Goal: Find contact information: Find contact information

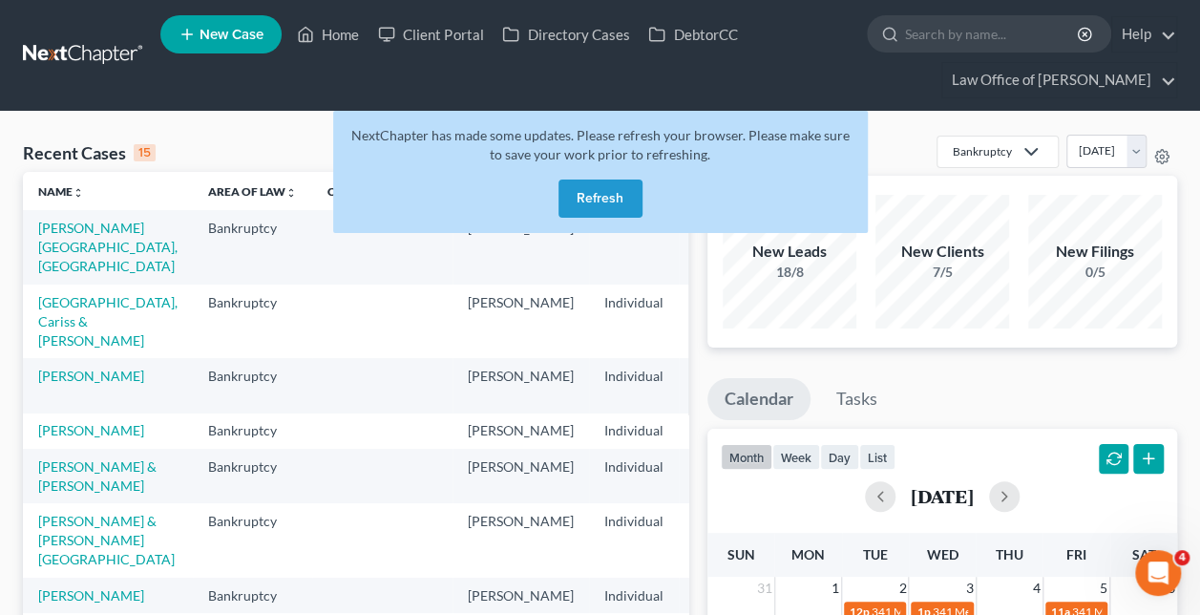
click at [603, 203] on button "Refresh" at bounding box center [600, 198] width 84 height 38
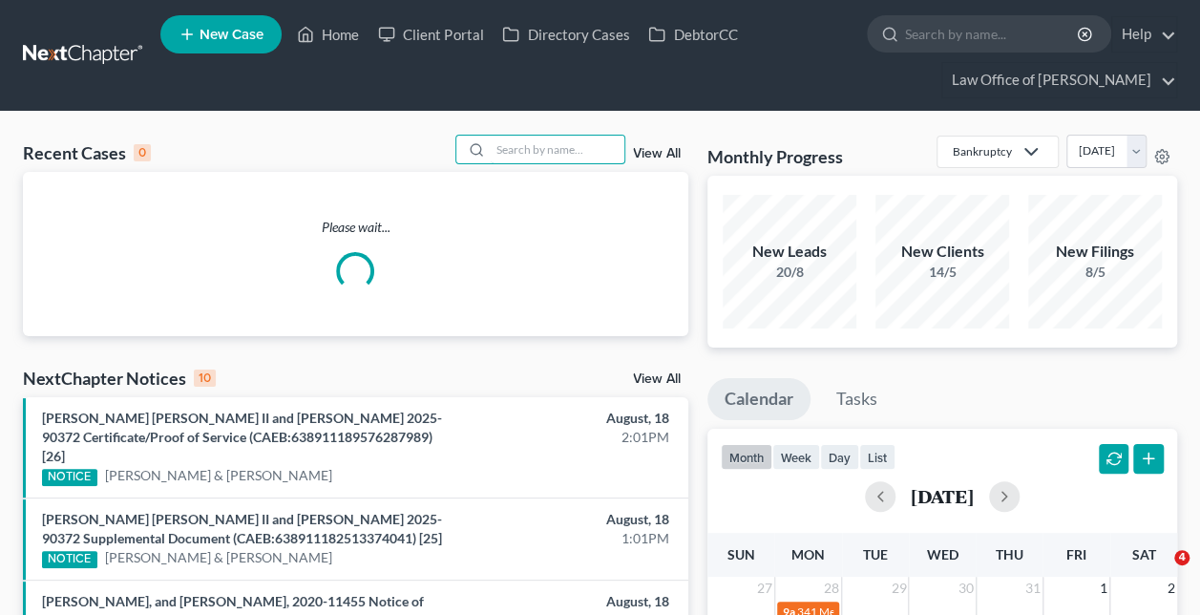
click at [532, 155] on input "search" at bounding box center [557, 150] width 134 height 28
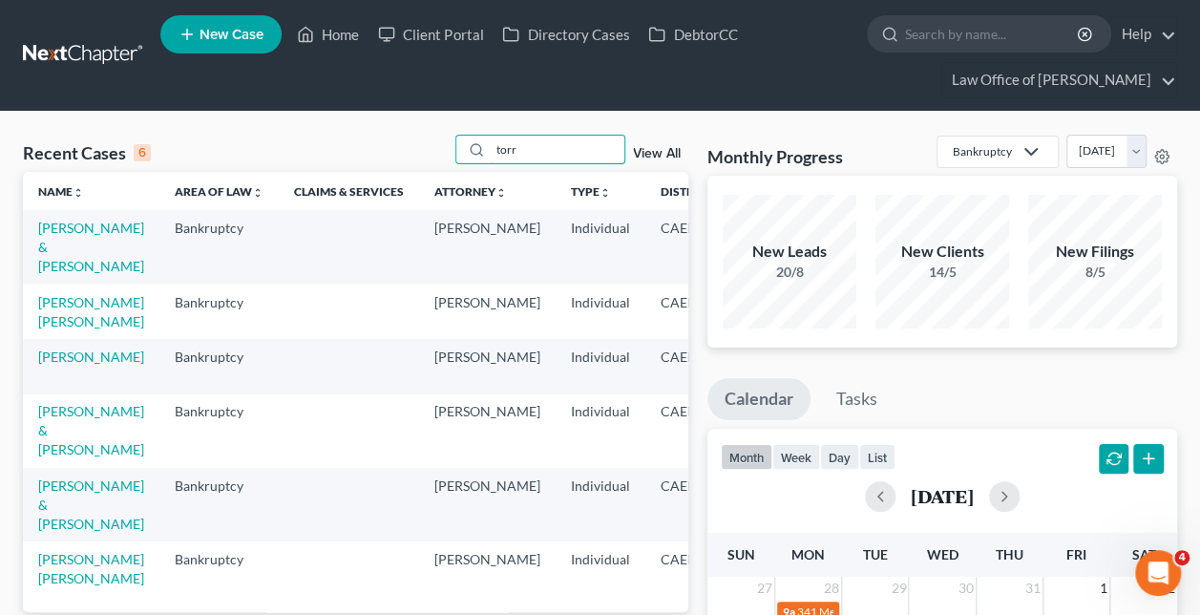
type input "torr"
click at [58, 253] on link "[PERSON_NAME] & [PERSON_NAME]" at bounding box center [91, 246] width 106 height 54
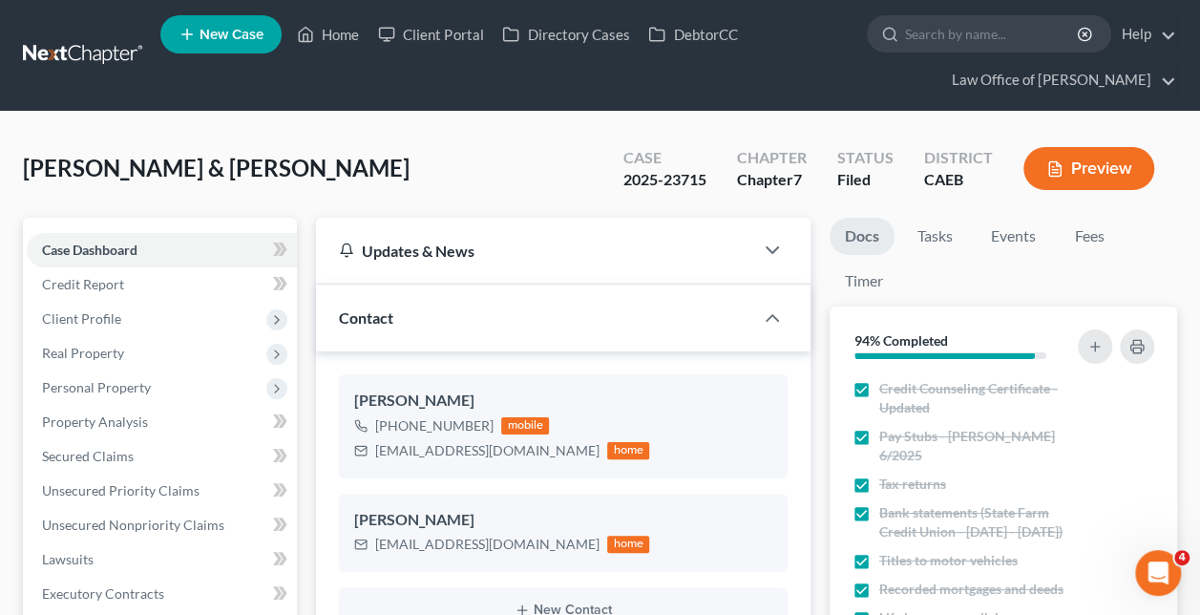
scroll to position [122, 0]
drag, startPoint x: 487, startPoint y: 422, endPoint x: 393, endPoint y: 432, distance: 94.1
click at [393, 432] on div "[PHONE_NUMBER] mobile" at bounding box center [501, 425] width 295 height 25
copy div "[PHONE_NUMBER]"
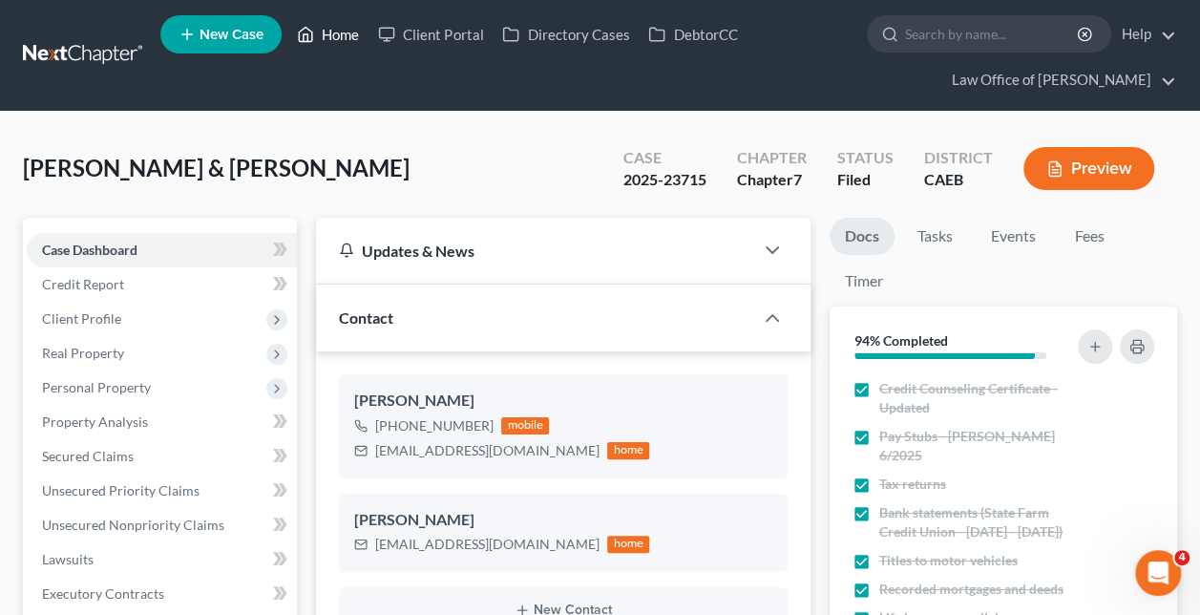
click at [321, 22] on link "Home" at bounding box center [327, 34] width 81 height 34
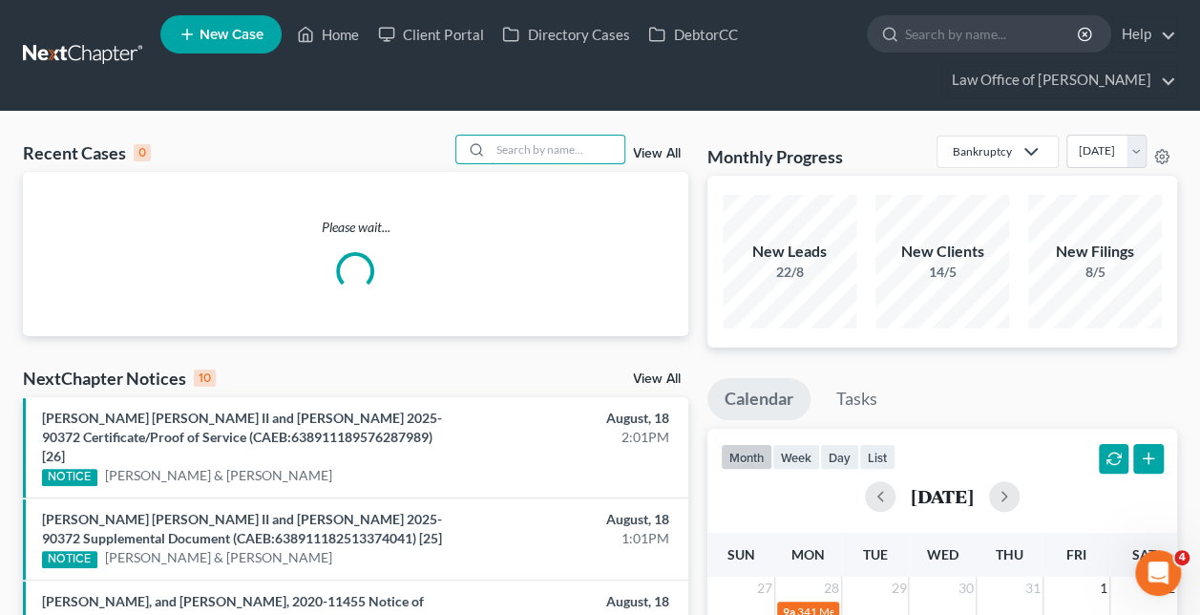
click at [530, 139] on input "search" at bounding box center [557, 150] width 134 height 28
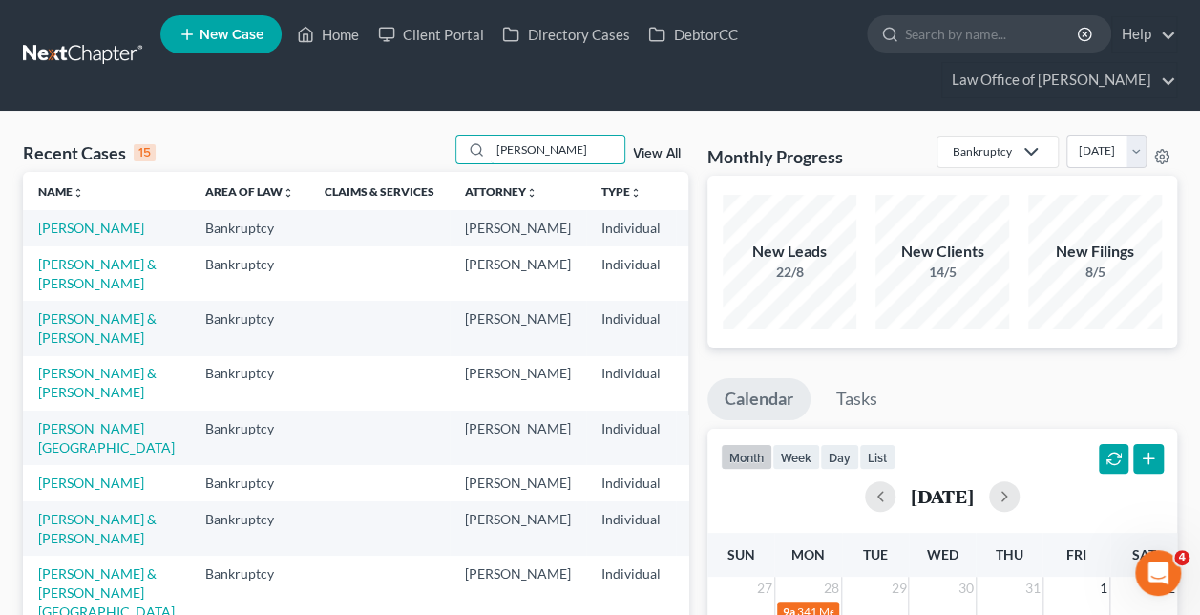
type input "[PERSON_NAME]"
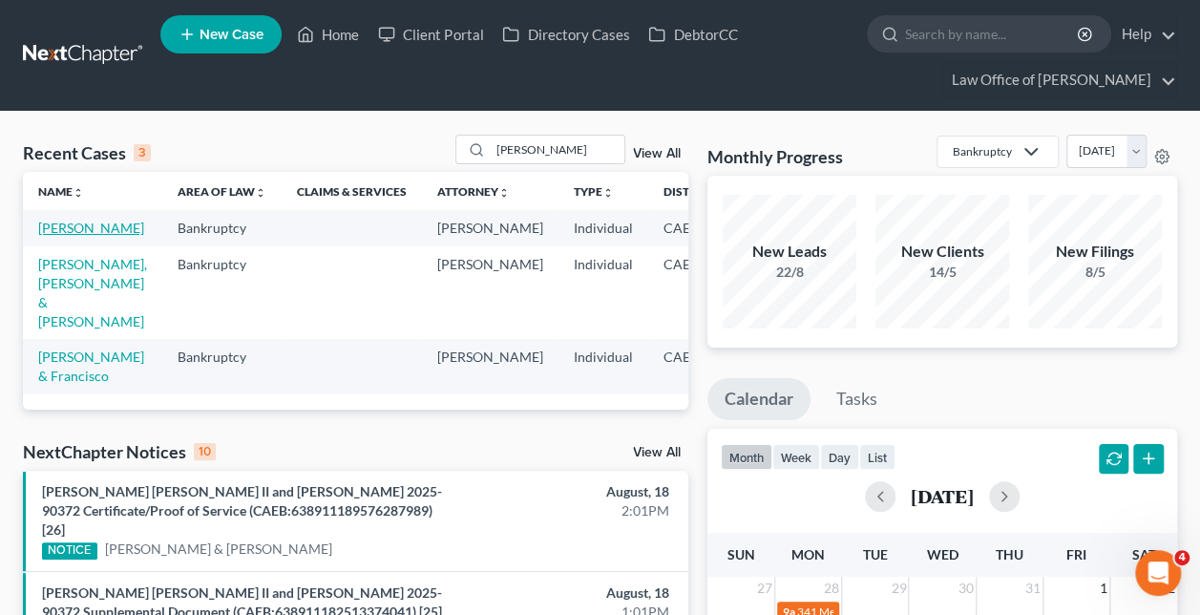
click at [60, 236] on link "[PERSON_NAME]" at bounding box center [91, 227] width 106 height 16
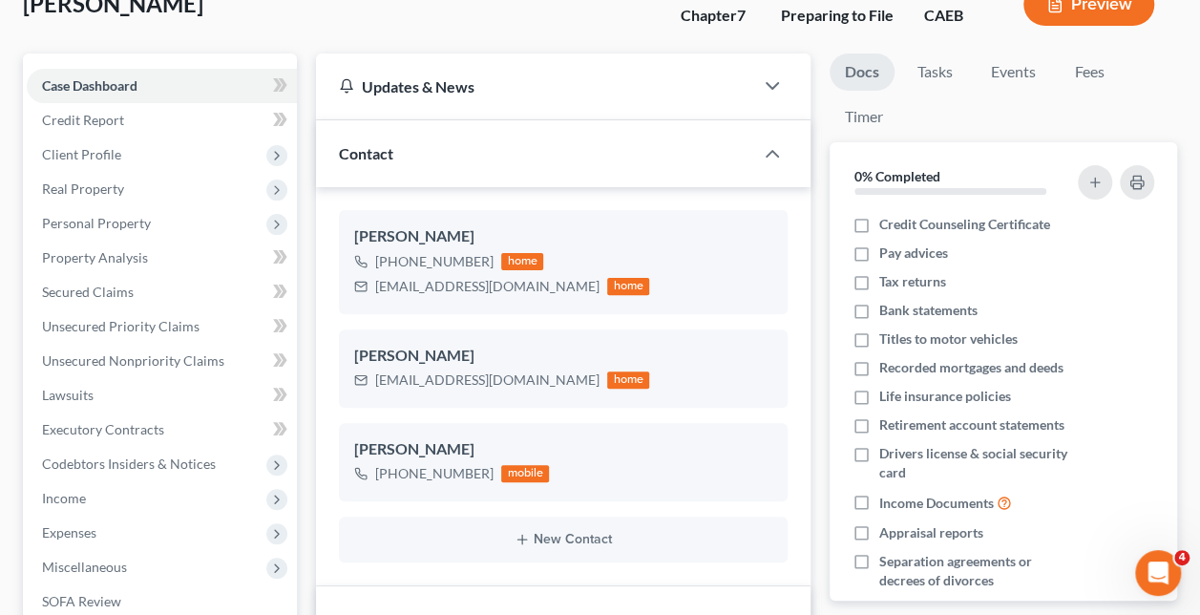
scroll to position [166, 0]
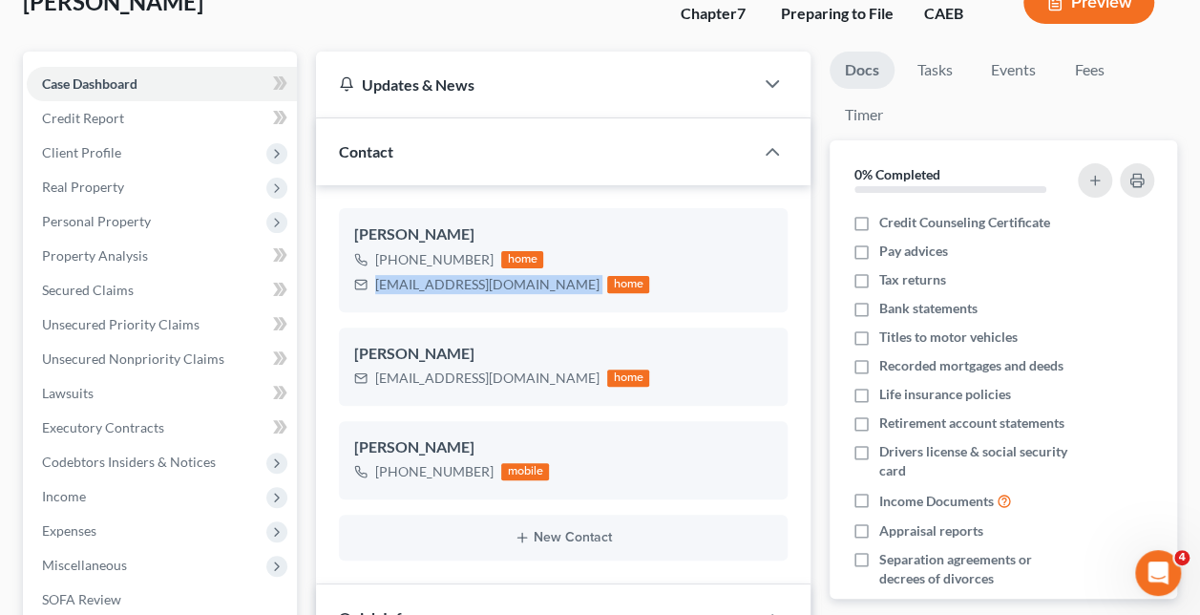
drag, startPoint x: 517, startPoint y: 284, endPoint x: 375, endPoint y: 297, distance: 142.7
click at [375, 297] on div "[PERSON_NAME] [PHONE_NUMBER] home [EMAIL_ADDRESS][DOMAIN_NAME] home" at bounding box center [563, 259] width 449 height 103
copy div "[EMAIL_ADDRESS][DOMAIN_NAME]"
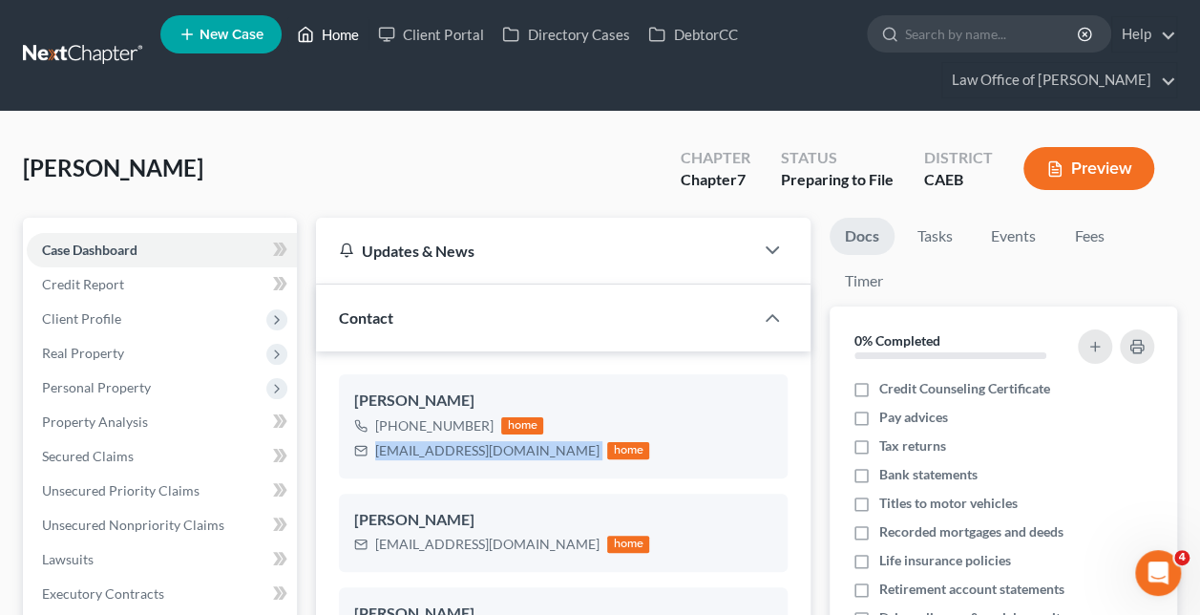
click at [340, 34] on link "Home" at bounding box center [327, 34] width 81 height 34
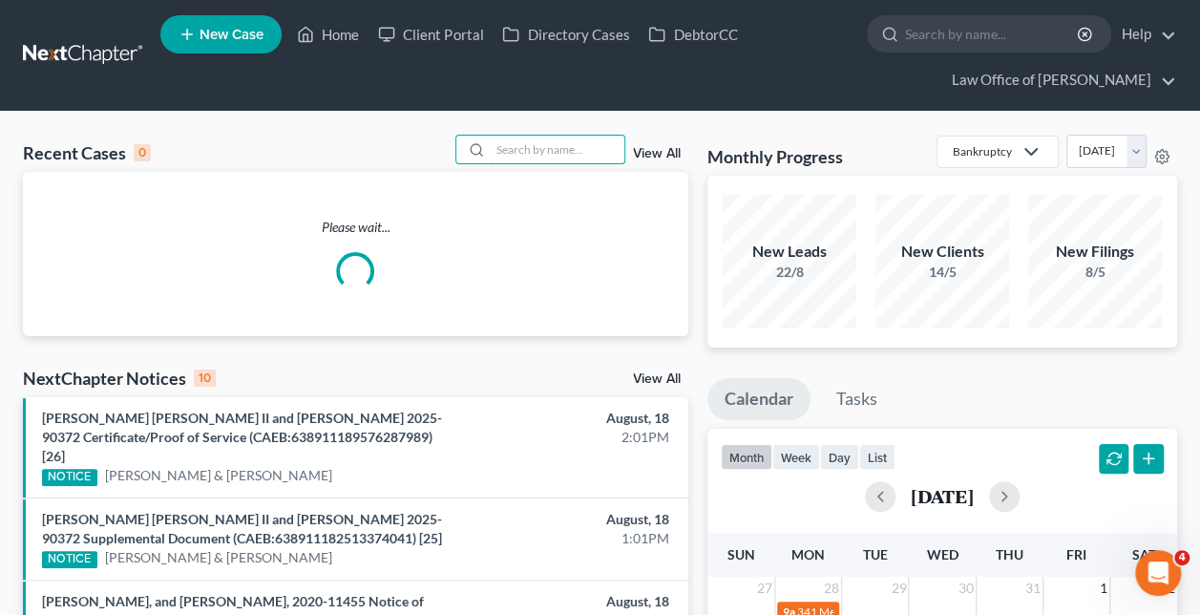
click at [556, 145] on input "search" at bounding box center [557, 150] width 134 height 28
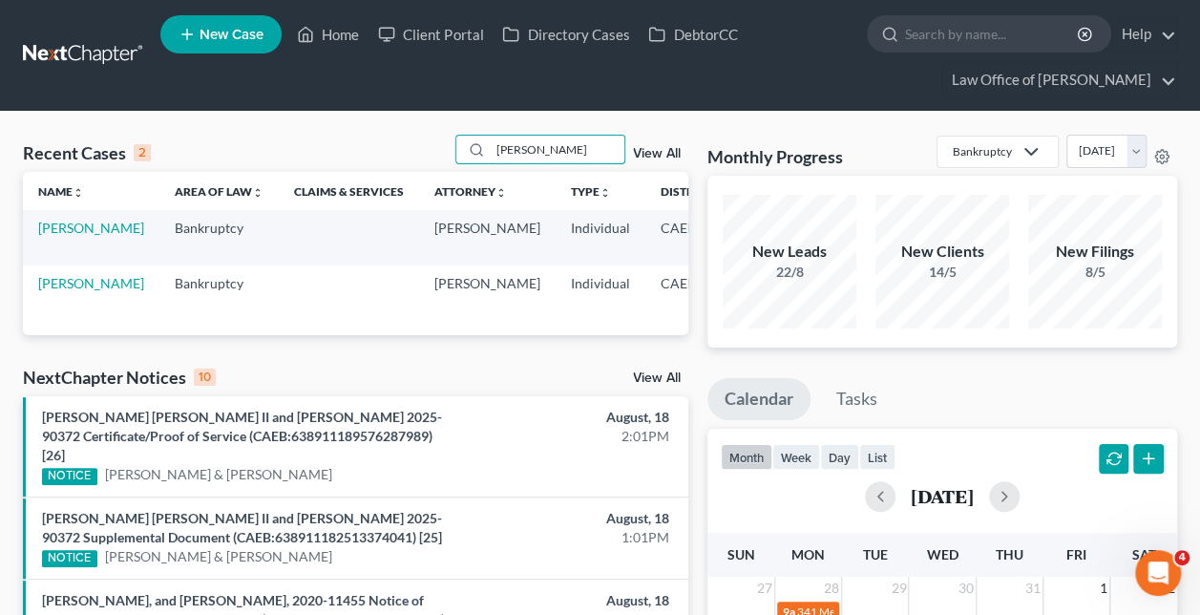
type input "[PERSON_NAME]"
click at [64, 236] on link "[PERSON_NAME]" at bounding box center [91, 227] width 106 height 16
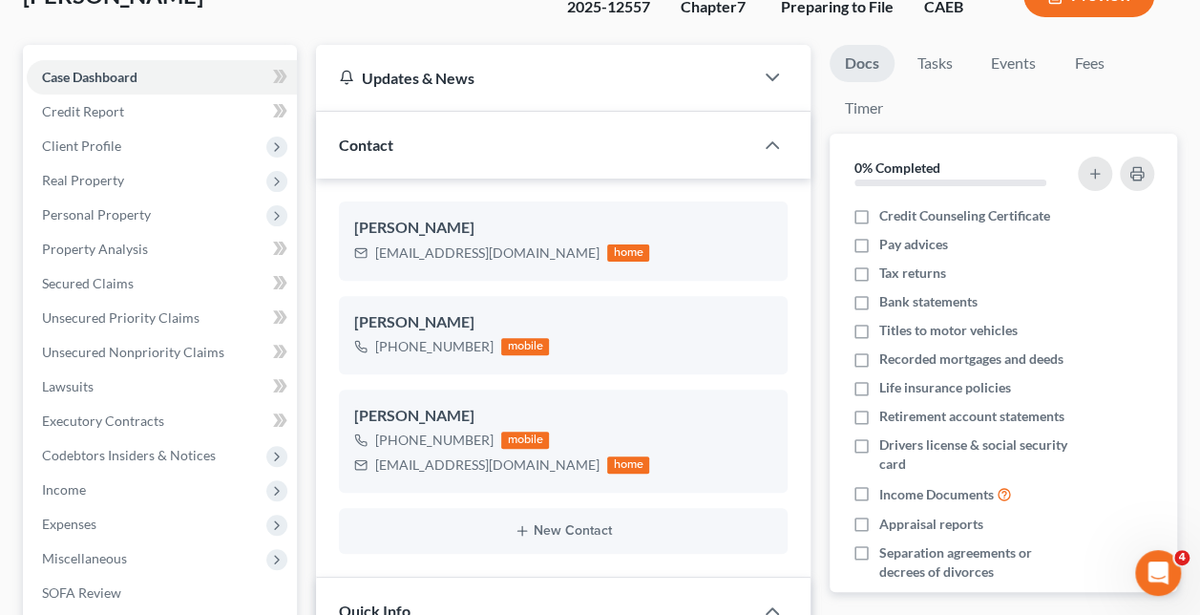
scroll to position [996, 0]
drag, startPoint x: 508, startPoint y: 253, endPoint x: 375, endPoint y: 267, distance: 133.4
click at [375, 267] on div "[PERSON_NAME] [EMAIL_ADDRESS][DOMAIN_NAME] home" at bounding box center [563, 240] width 449 height 78
copy div "[EMAIL_ADDRESS][DOMAIN_NAME]"
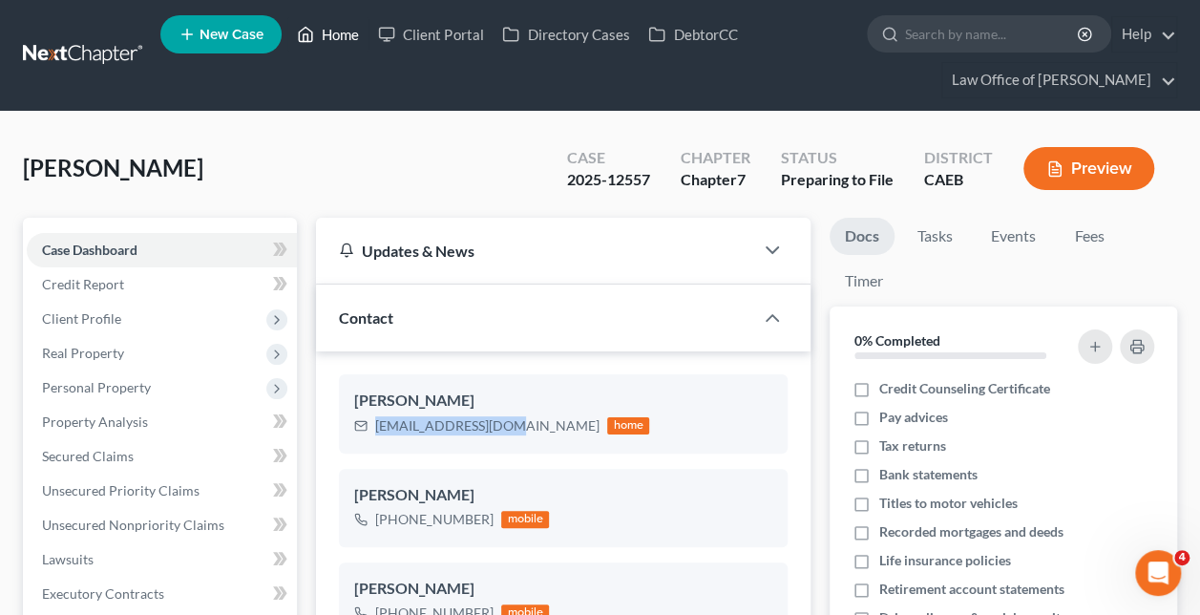
click at [336, 27] on link "Home" at bounding box center [327, 34] width 81 height 34
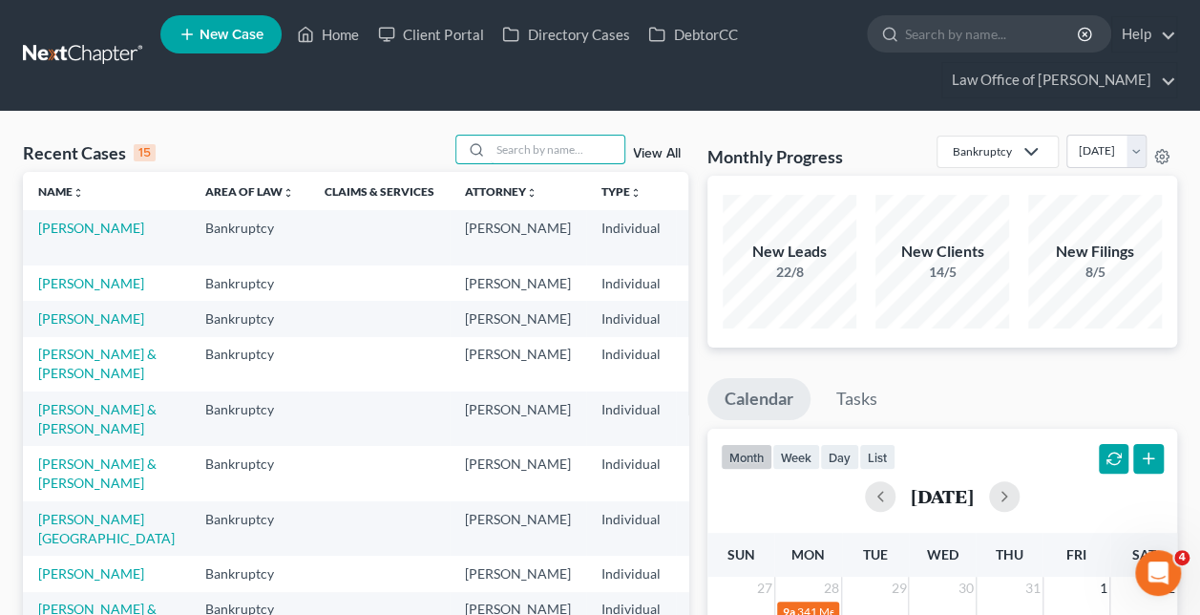
paste input "[PERSON_NAME] and [PERSON_NAME]"
click at [523, 153] on input "[PERSON_NAME] and [PERSON_NAME]" at bounding box center [557, 150] width 134 height 28
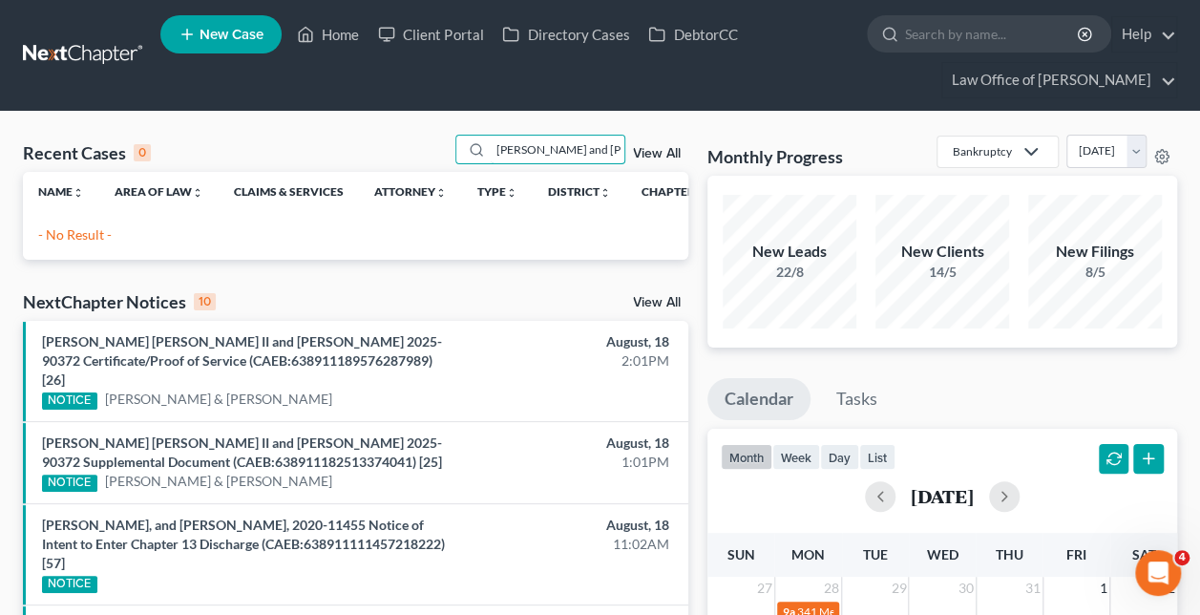
drag, startPoint x: 578, startPoint y: 151, endPoint x: 261, endPoint y: 149, distance: 316.8
click at [261, 149] on div "Recent Cases 0 [PERSON_NAME] and [PERSON_NAME] View All" at bounding box center [355, 153] width 665 height 37
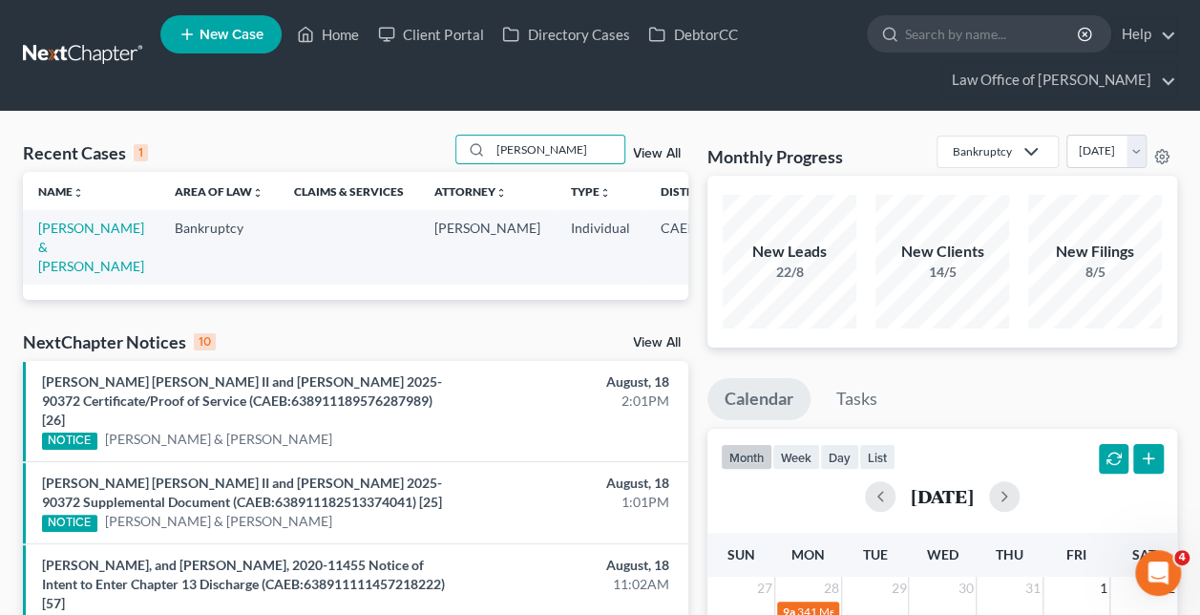
type input "[PERSON_NAME]"
click at [46, 264] on link "[PERSON_NAME] & [PERSON_NAME]" at bounding box center [91, 246] width 106 height 54
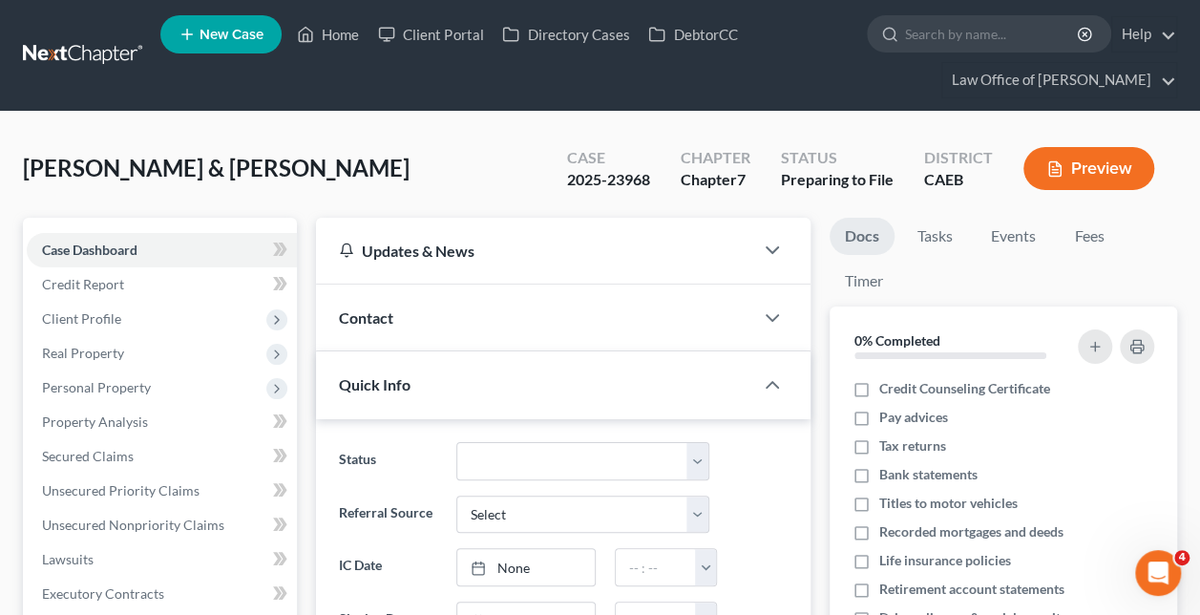
click at [693, 330] on div "Contact" at bounding box center [534, 317] width 437 height 66
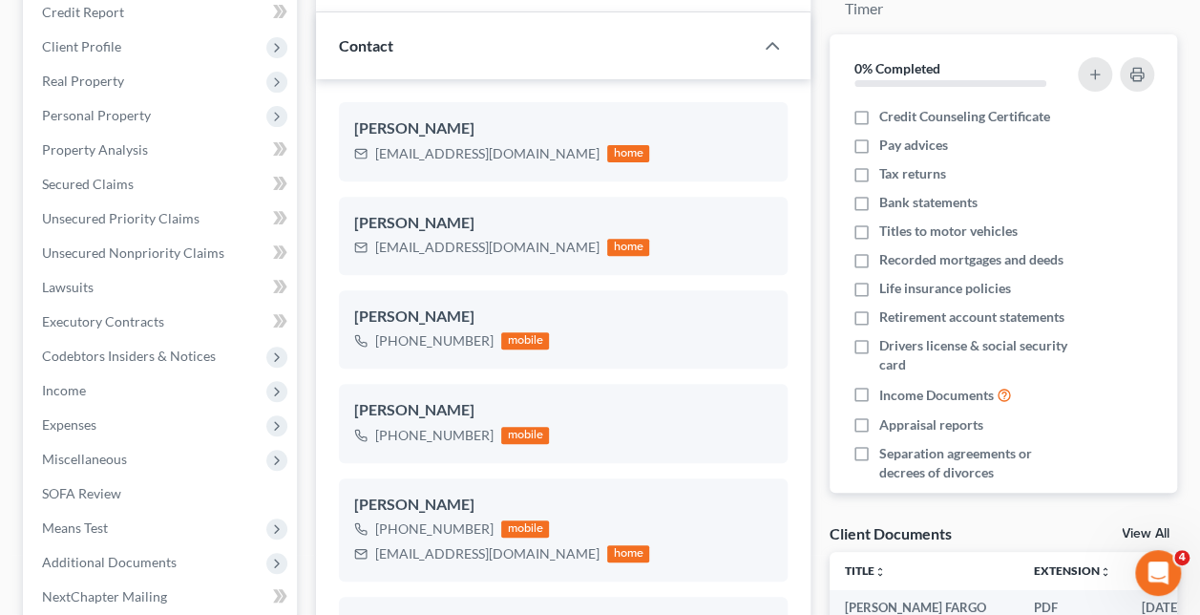
scroll to position [236, 0]
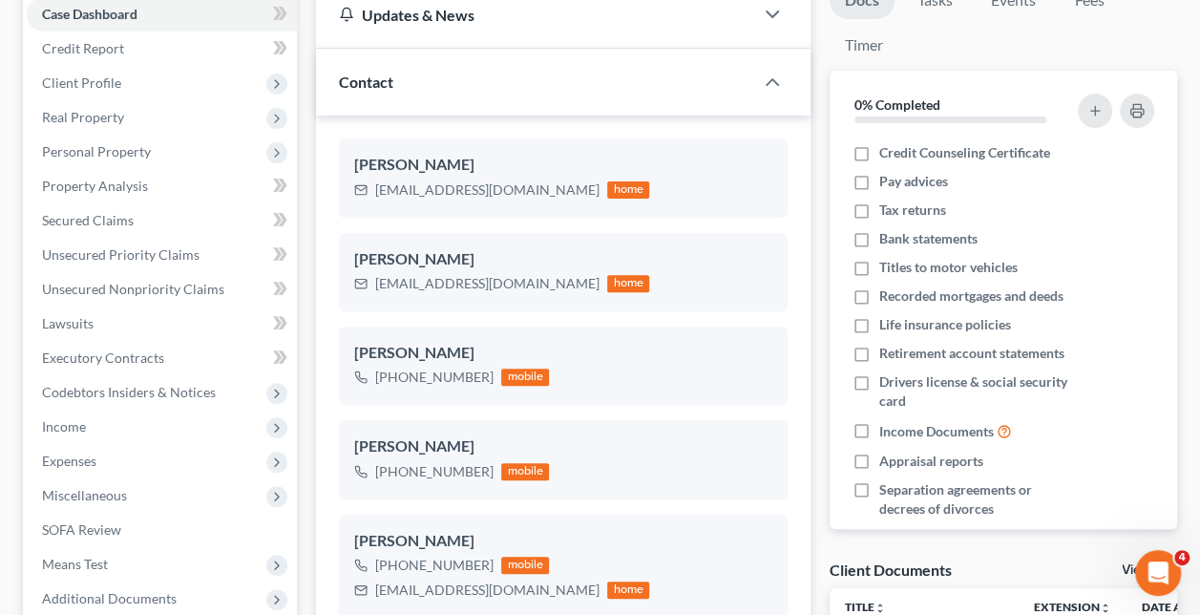
click at [490, 371] on div "[PHONE_NUMBER] mobile" at bounding box center [451, 377] width 195 height 25
drag, startPoint x: 490, startPoint y: 371, endPoint x: 395, endPoint y: 386, distance: 96.6
click at [395, 386] on div "[PHONE_NUMBER] mobile" at bounding box center [451, 377] width 195 height 25
copy div "[PHONE_NUMBER]"
drag, startPoint x: 490, startPoint y: 470, endPoint x: 393, endPoint y: 487, distance: 98.7
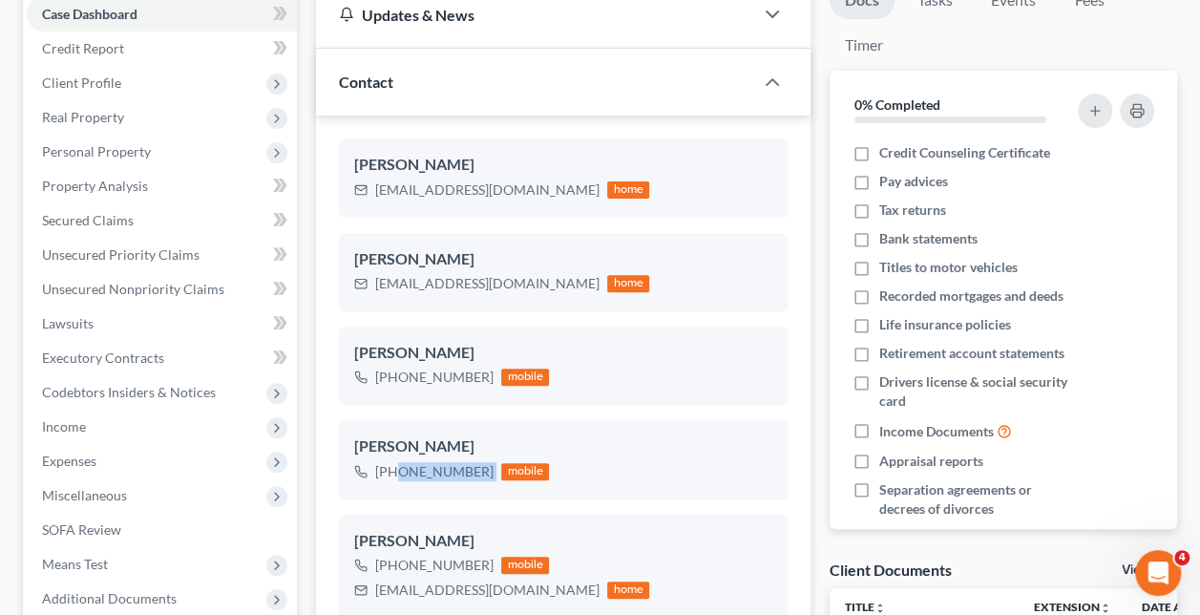
click at [393, 487] on div "[PERSON_NAME] [PHONE_NUMBER] mobile" at bounding box center [563, 459] width 449 height 78
copy div "[PHONE_NUMBER]"
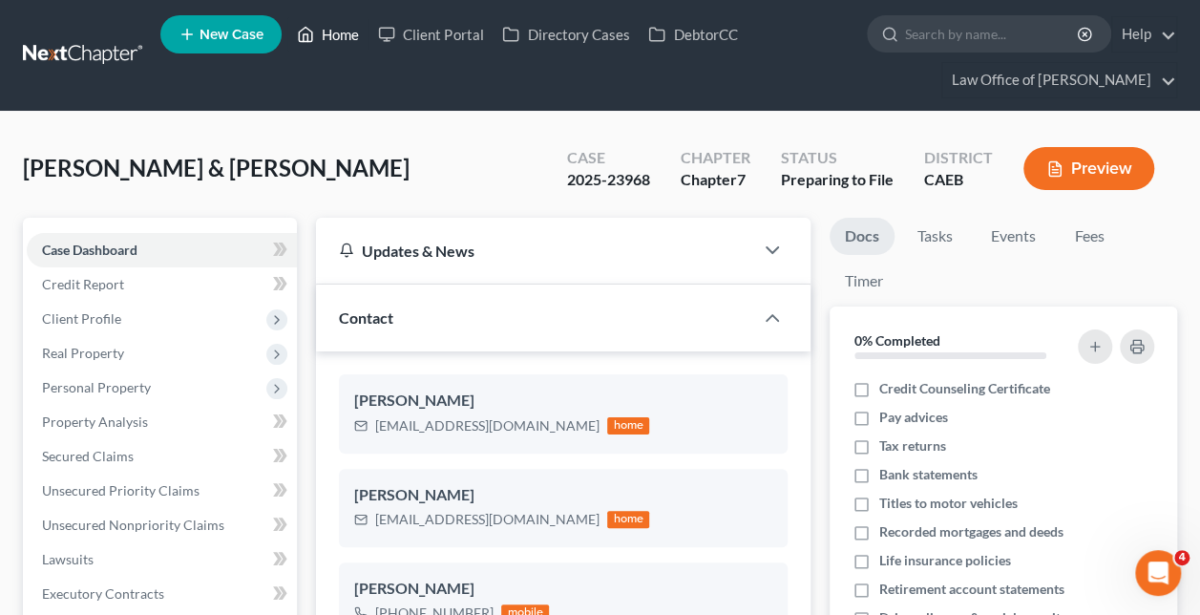
click at [319, 37] on link "Home" at bounding box center [327, 34] width 81 height 34
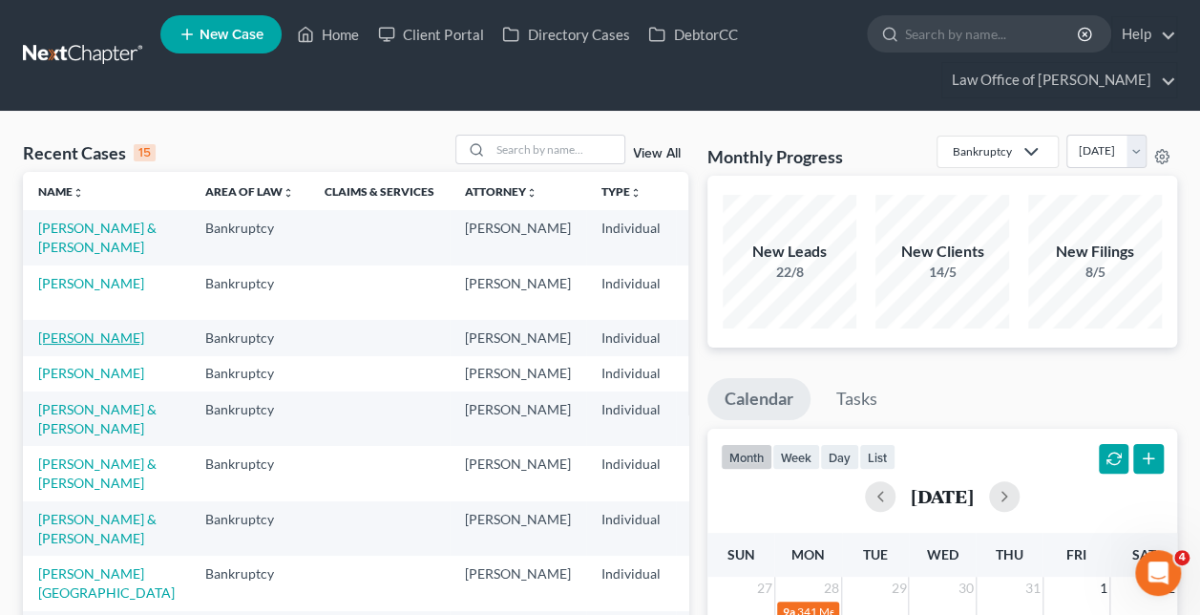
click at [53, 345] on link "[PERSON_NAME]" at bounding box center [91, 337] width 106 height 16
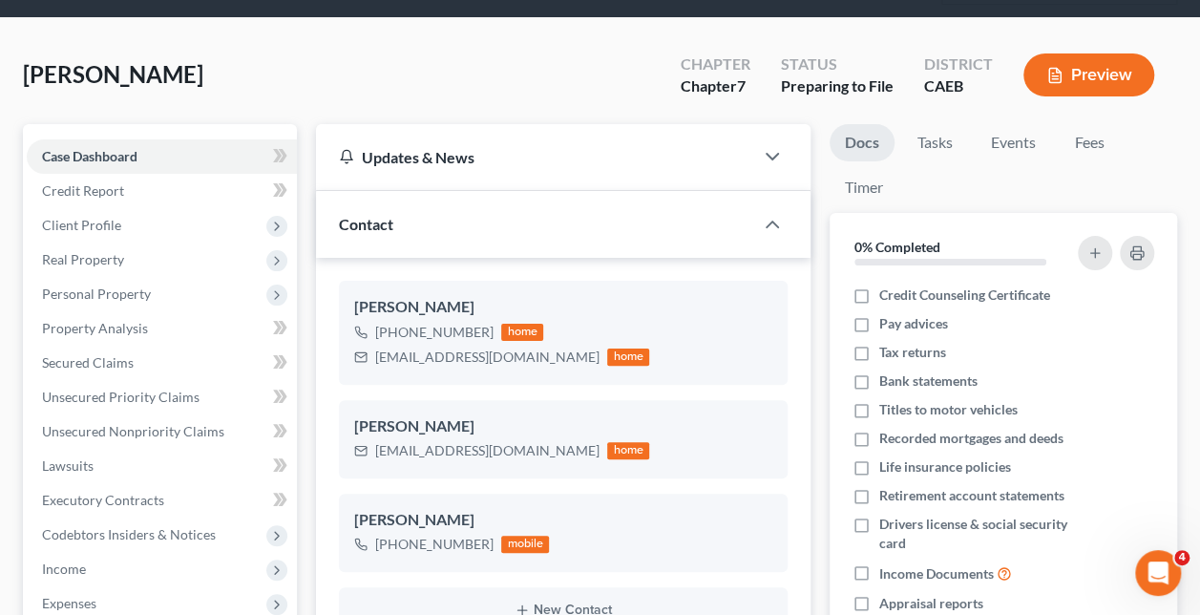
scroll to position [598, 0]
drag, startPoint x: 489, startPoint y: 330, endPoint x: 391, endPoint y: 330, distance: 97.3
click at [391, 330] on div "[PHONE_NUMBER] home" at bounding box center [501, 332] width 295 height 25
copy div "[PHONE_NUMBER]"
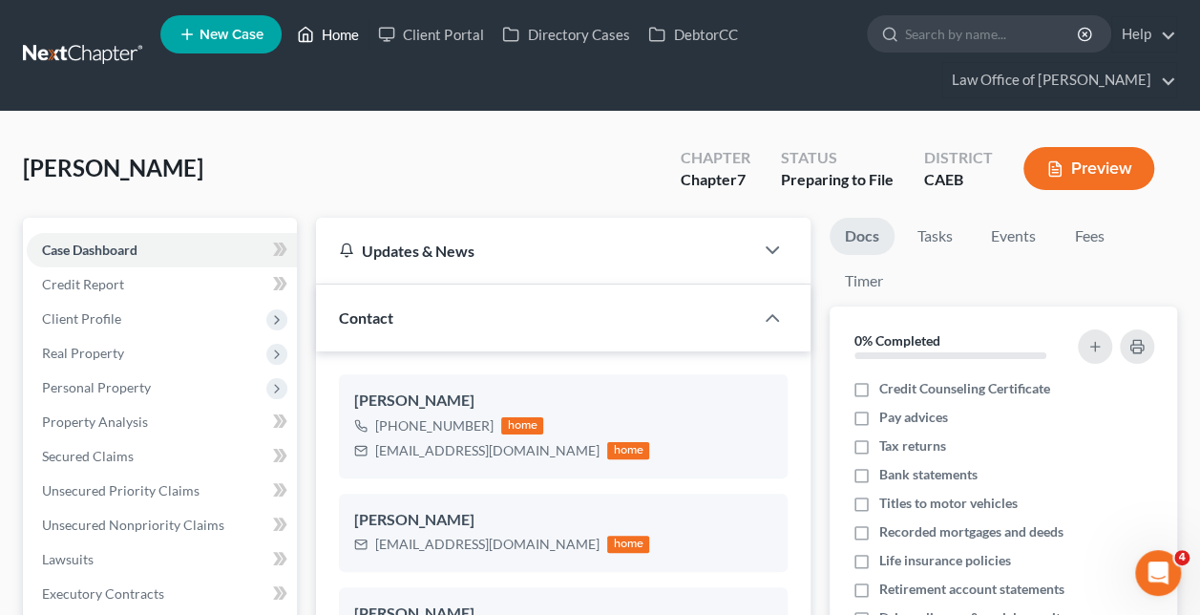
click at [335, 20] on link "Home" at bounding box center [327, 34] width 81 height 34
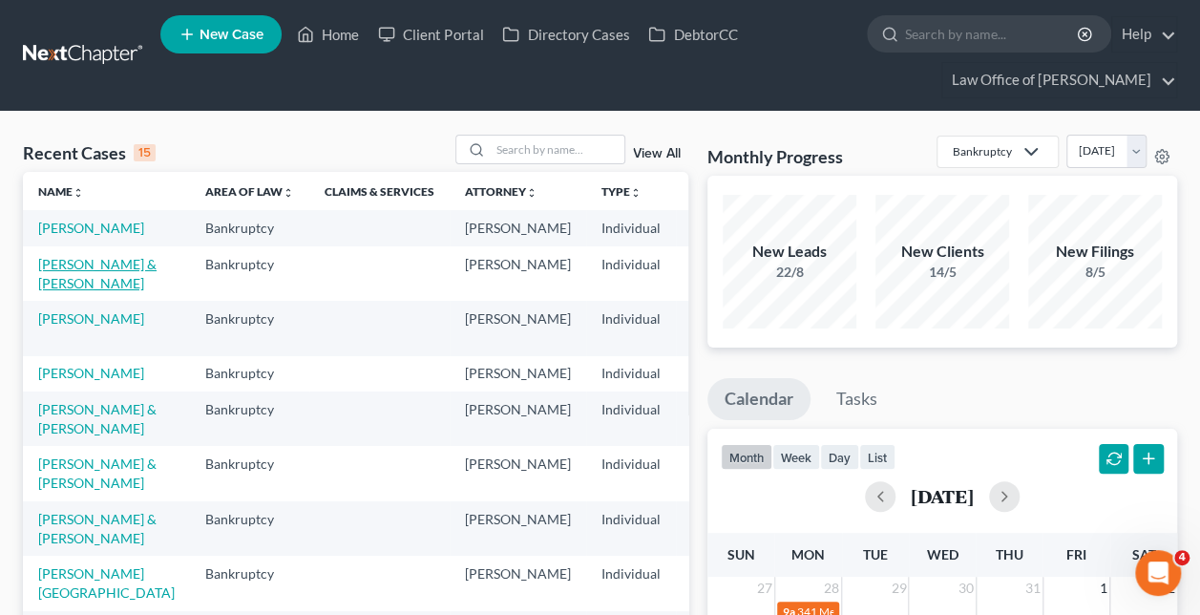
click at [61, 291] on link "[PERSON_NAME] & [PERSON_NAME]" at bounding box center [97, 273] width 118 height 35
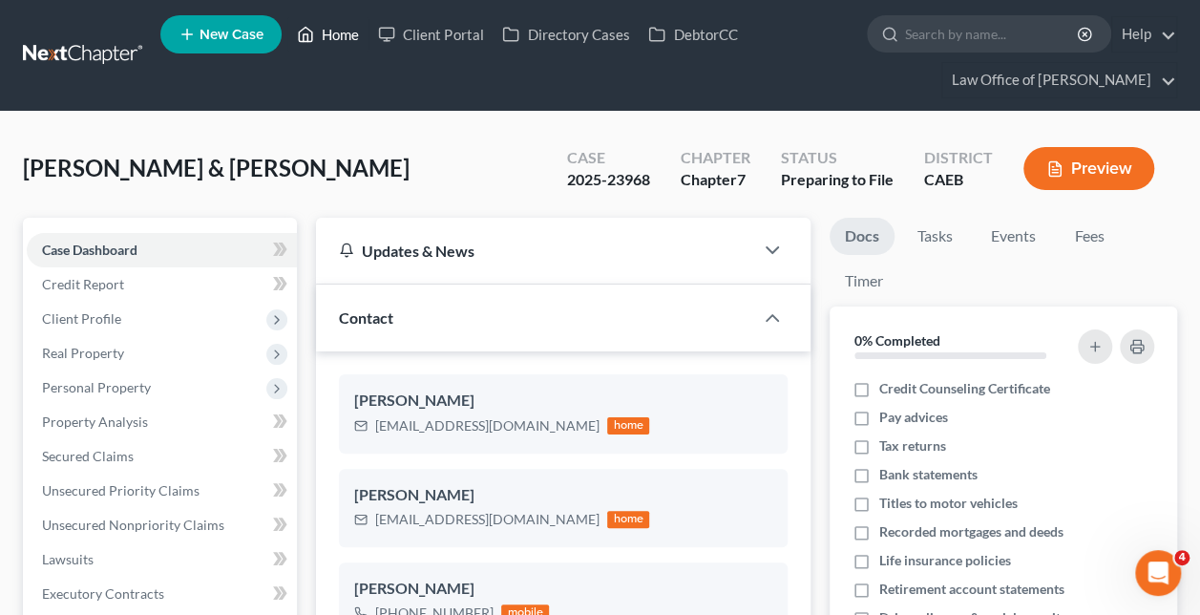
click at [338, 25] on link "Home" at bounding box center [327, 34] width 81 height 34
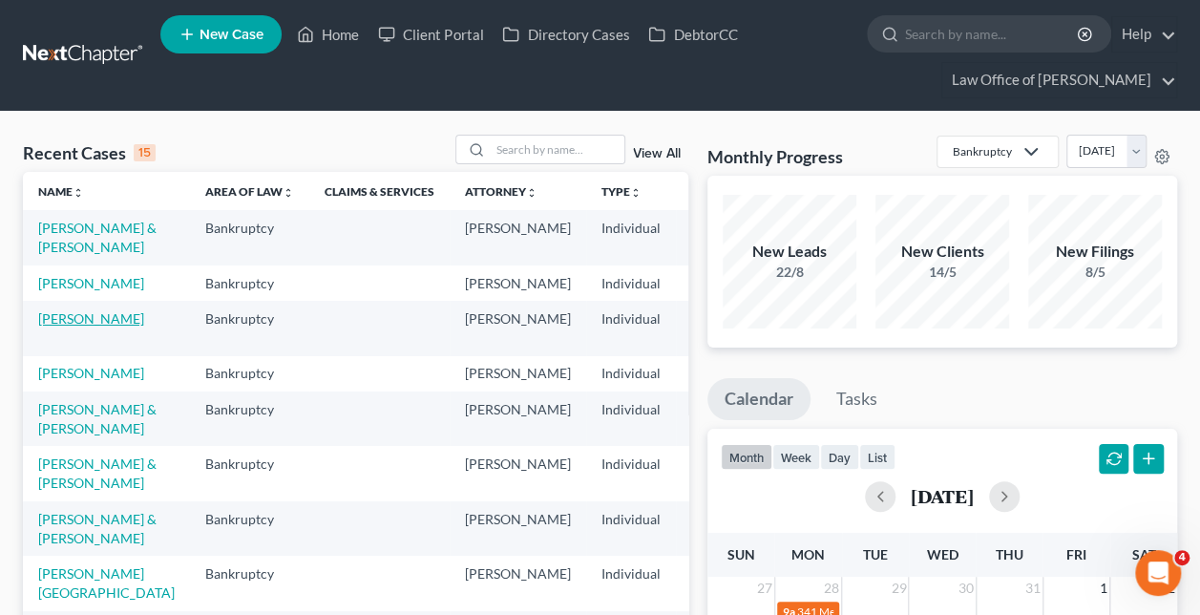
click at [68, 326] on link "[PERSON_NAME]" at bounding box center [91, 318] width 106 height 16
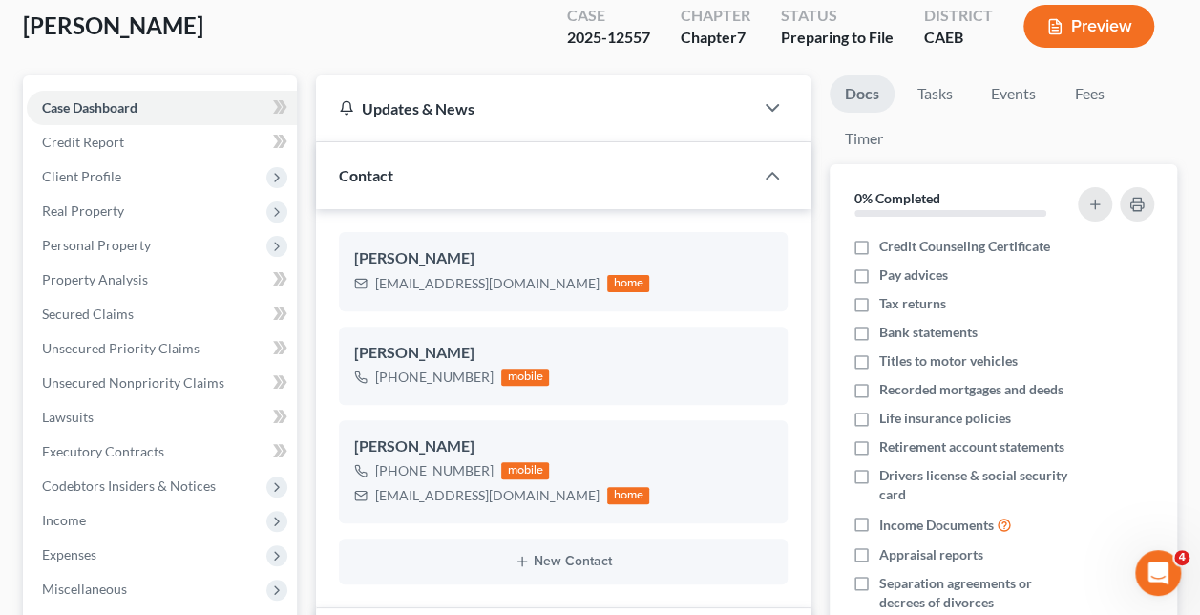
scroll to position [996, 0]
drag, startPoint x: 489, startPoint y: 378, endPoint x: 393, endPoint y: 386, distance: 95.8
click at [393, 386] on div "[PHONE_NUMBER] mobile" at bounding box center [451, 377] width 195 height 25
copy div "[PHONE_NUMBER]"
click at [405, 277] on div "[EMAIL_ADDRESS][DOMAIN_NAME]" at bounding box center [487, 283] width 224 height 19
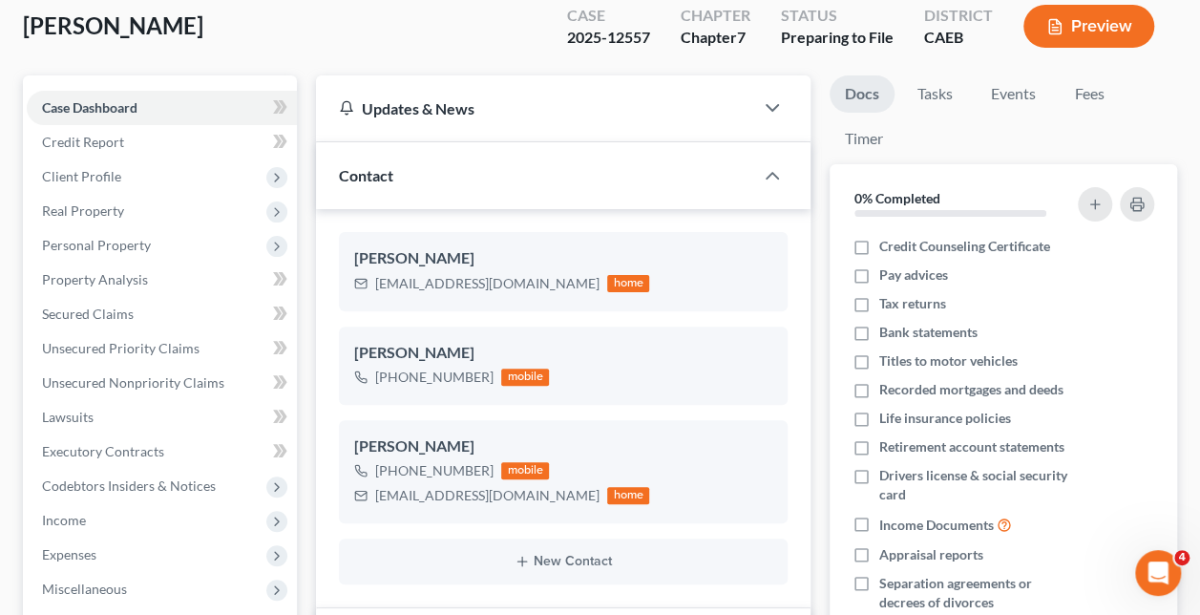
scroll to position [0, 0]
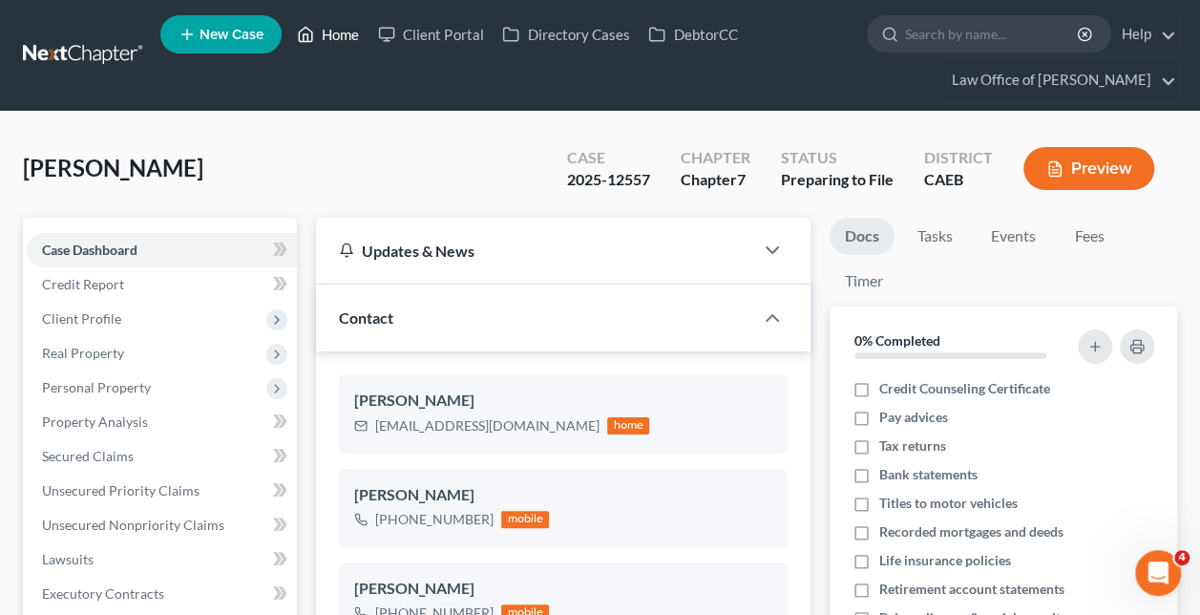
click at [328, 29] on link "Home" at bounding box center [327, 34] width 81 height 34
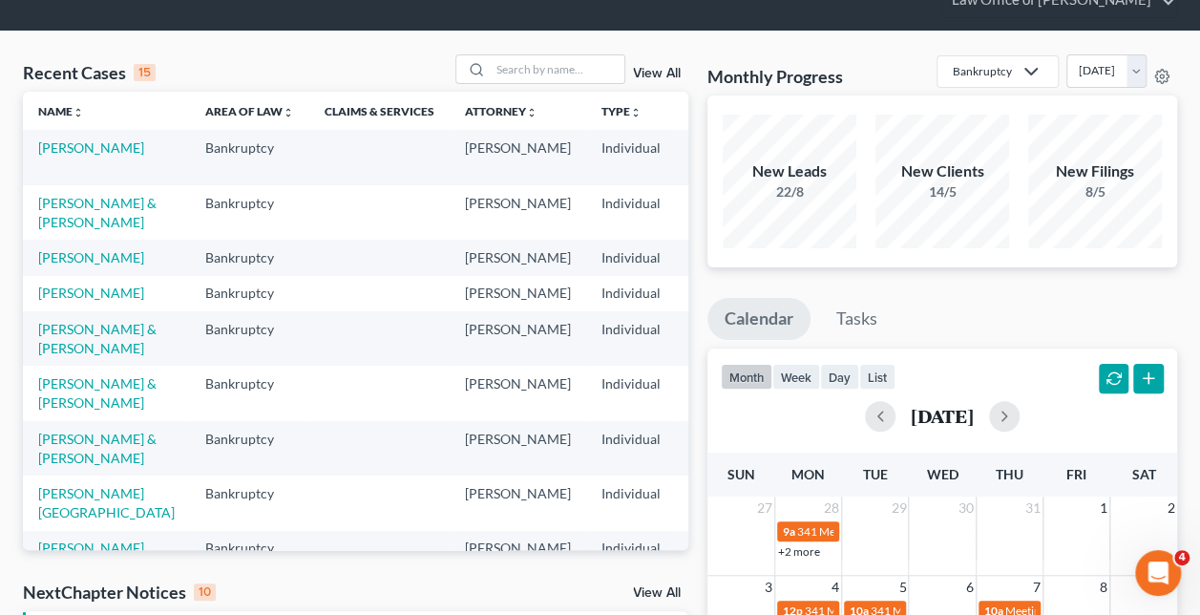
scroll to position [76, 0]
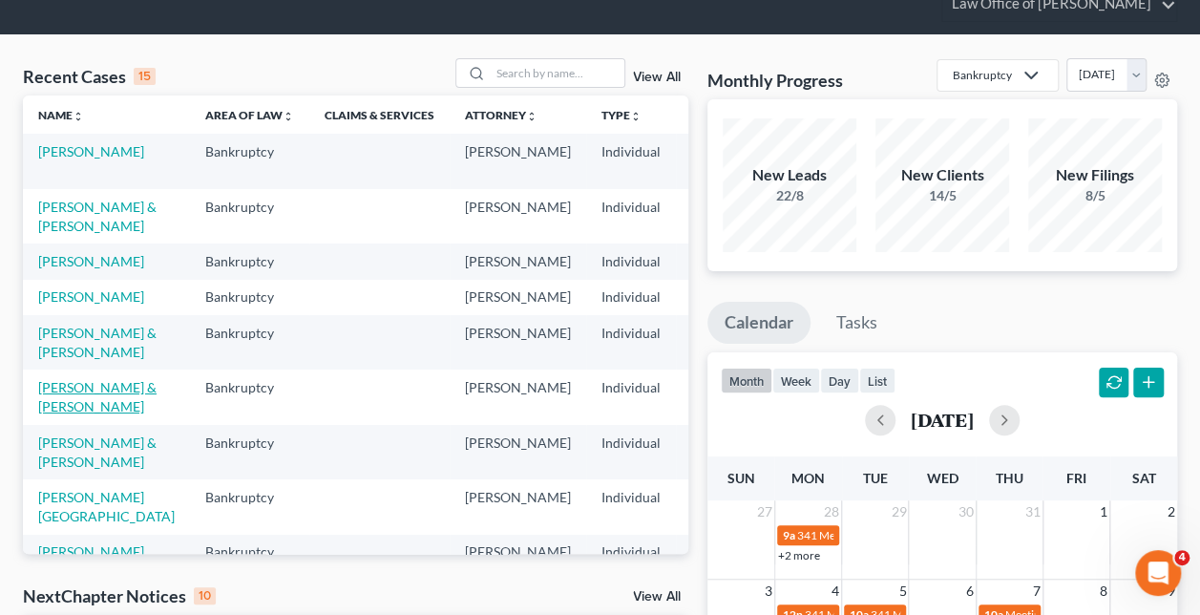
click at [73, 414] on link "[PERSON_NAME] & [PERSON_NAME]" at bounding box center [97, 396] width 118 height 35
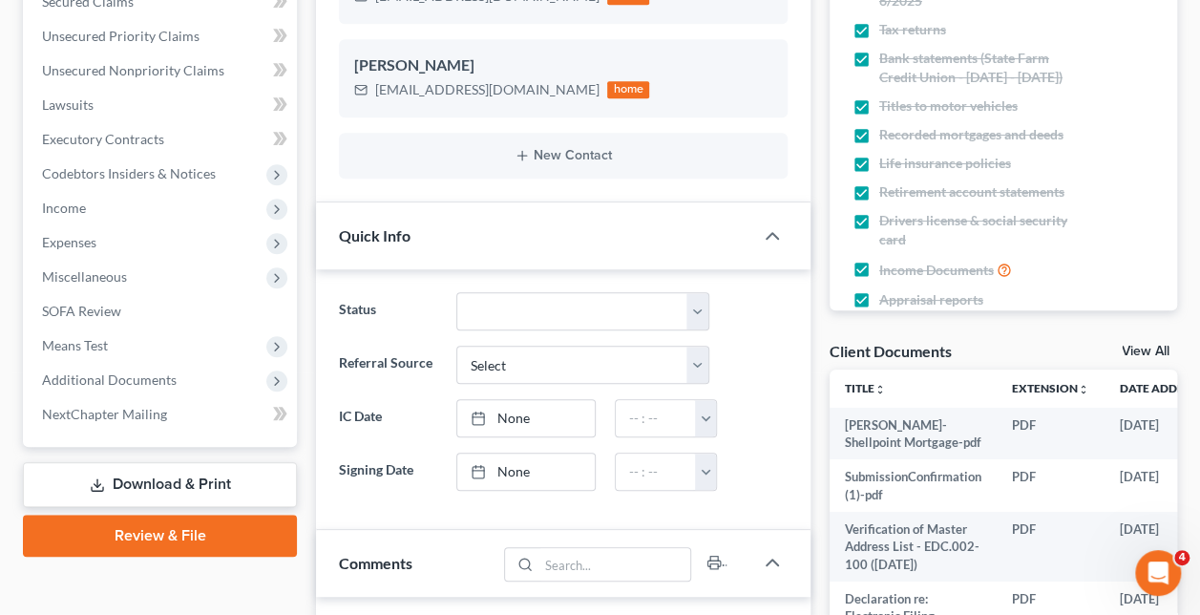
scroll to position [122, 0]
click at [219, 377] on span "Additional Documents" at bounding box center [162, 380] width 270 height 34
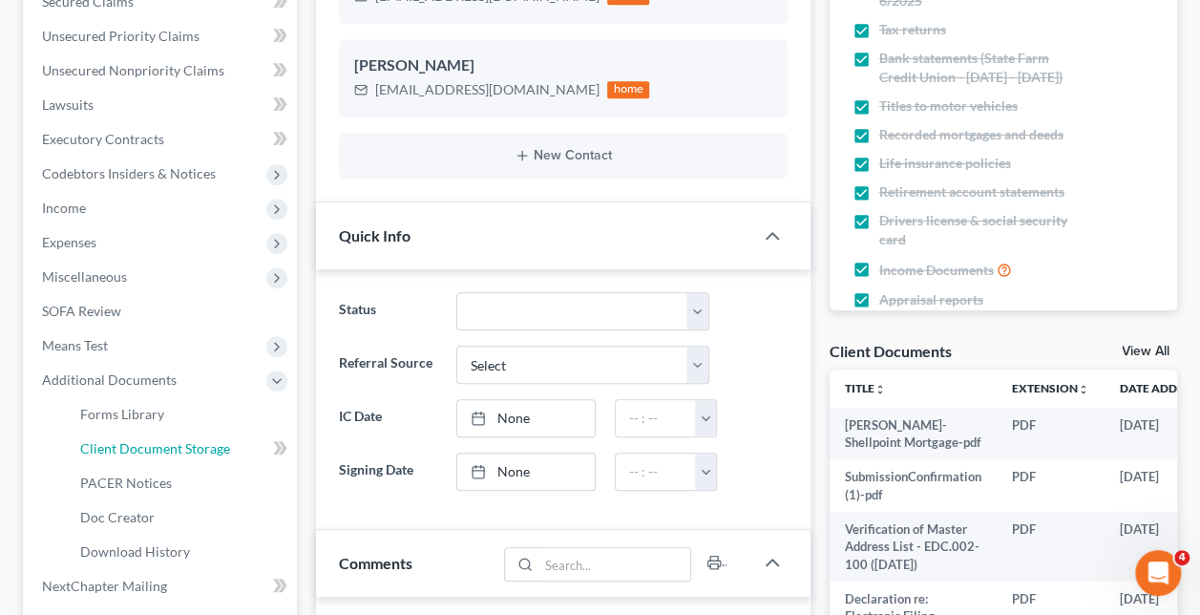
click at [240, 456] on link "Client Document Storage" at bounding box center [181, 448] width 232 height 34
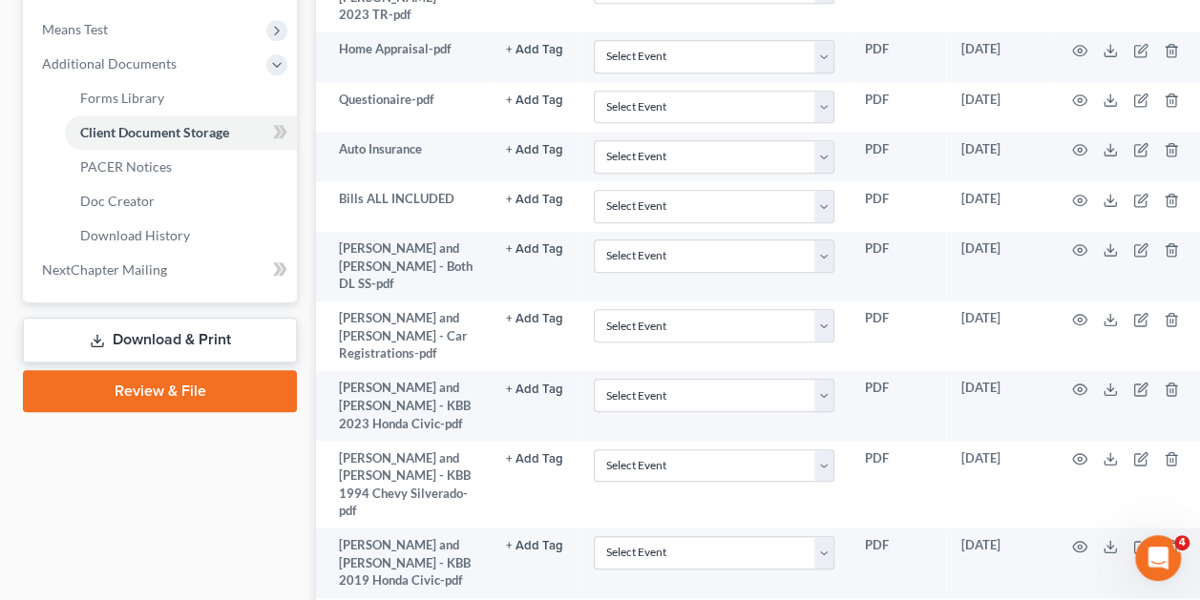
scroll to position [720, 0]
